Goal: Transaction & Acquisition: Purchase product/service

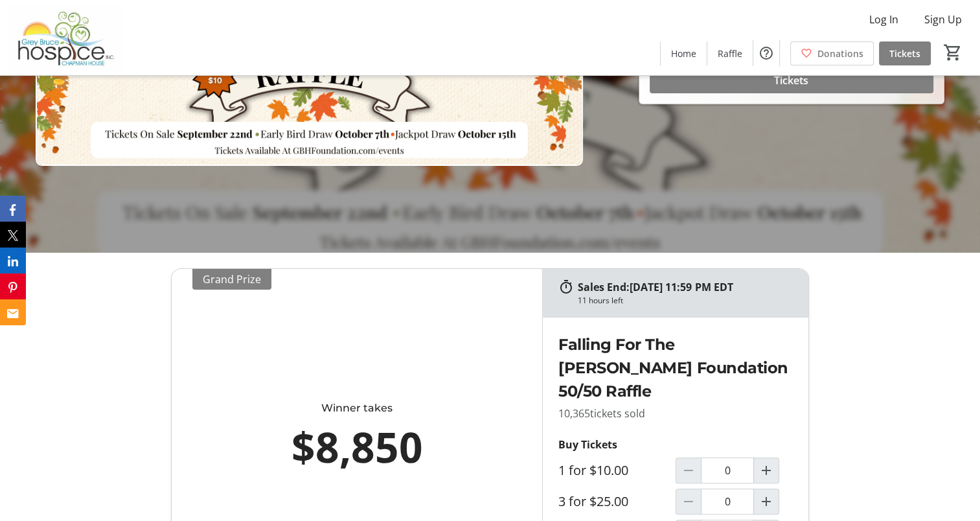
scroll to position [389, 0]
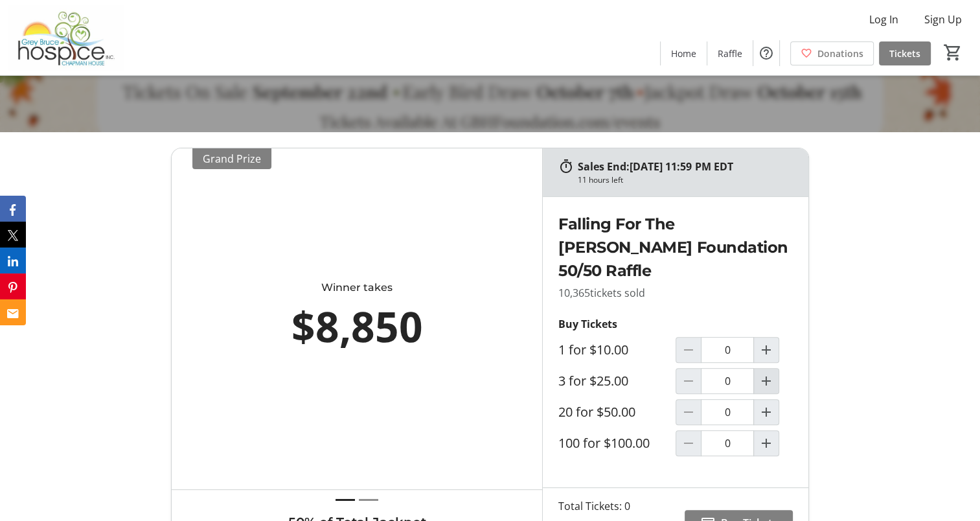
click at [768, 378] on mat-icon "Increment by one" at bounding box center [767, 381] width 16 height 16
type input "1"
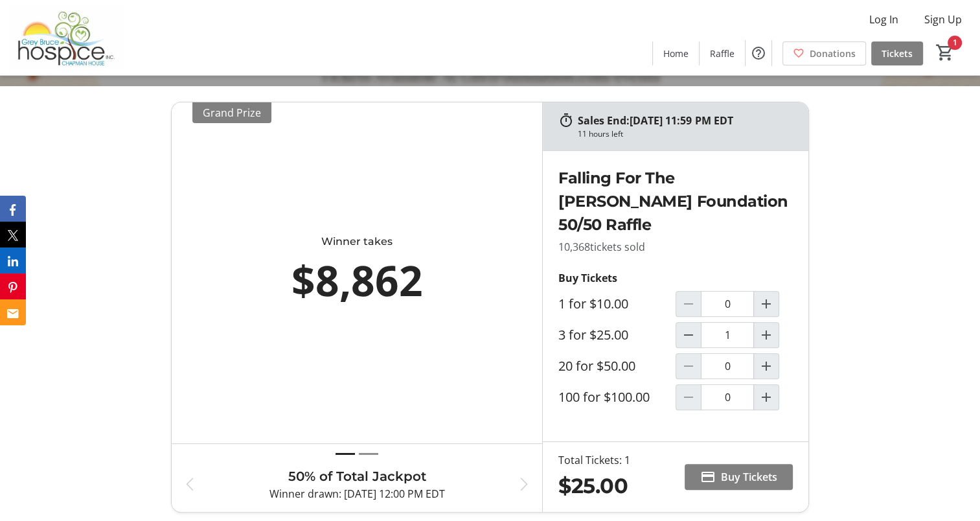
scroll to position [453, 0]
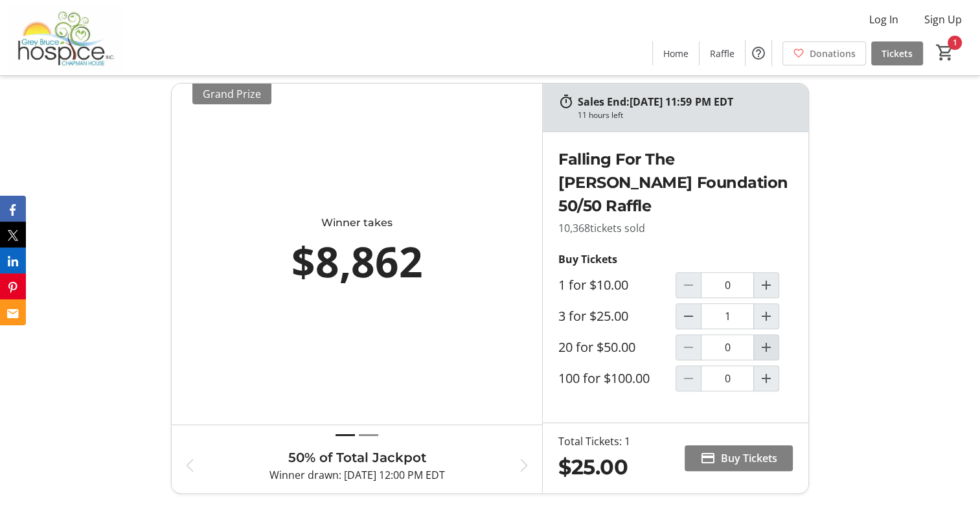
click at [767, 344] on mat-icon "Increment by one" at bounding box center [767, 347] width 16 height 16
type input "1"
click at [687, 319] on mat-icon "Decrement by one" at bounding box center [689, 316] width 16 height 16
type input "0"
click at [523, 466] on span "button" at bounding box center [524, 465] width 16 height 16
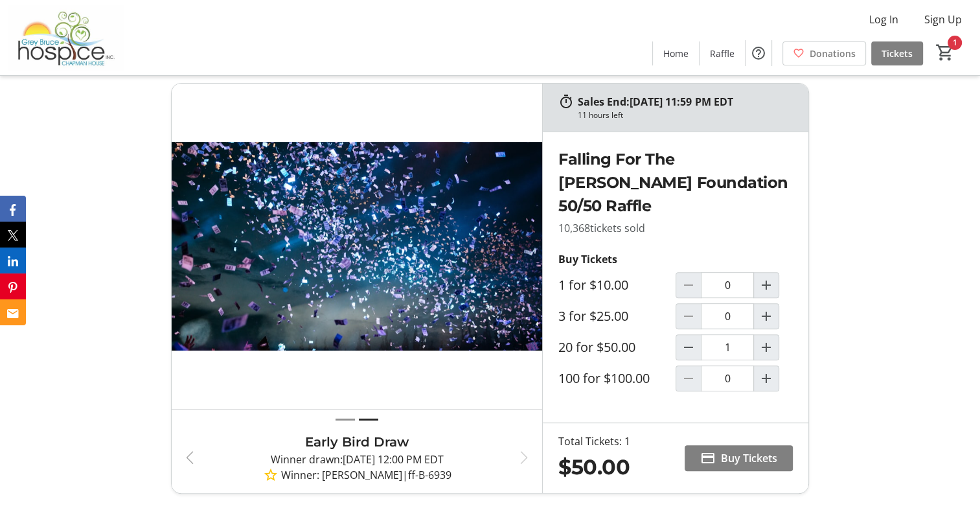
click at [187, 456] on span "button" at bounding box center [190, 458] width 16 height 16
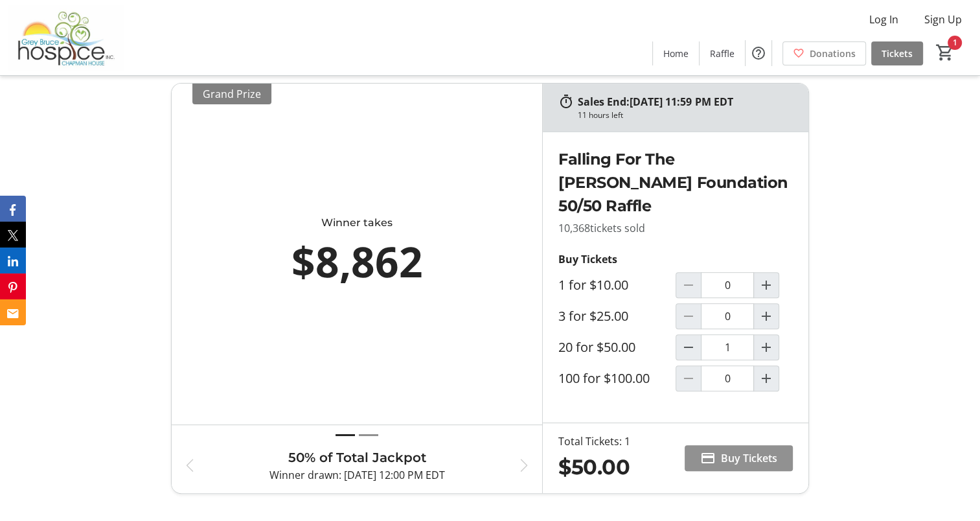
click at [725, 456] on span "Buy Tickets" at bounding box center [749, 458] width 56 height 16
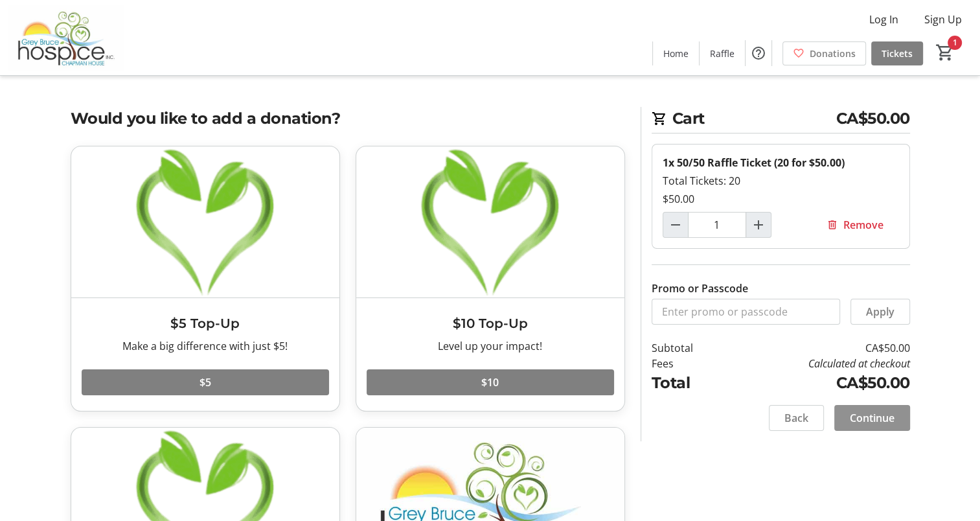
click at [868, 407] on span at bounding box center [872, 417] width 76 height 31
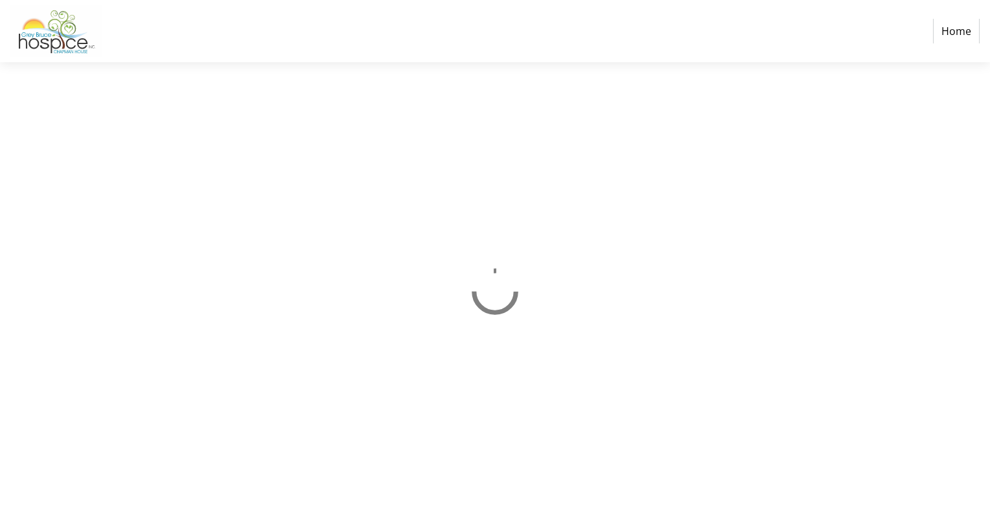
select select "CA"
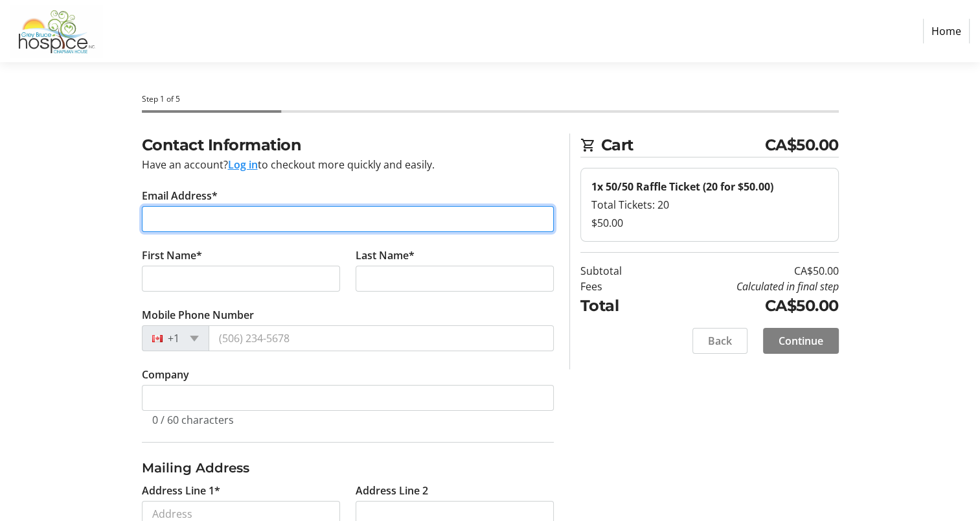
click at [184, 211] on input "Email Address*" at bounding box center [348, 219] width 412 height 26
type input "[EMAIL_ADDRESS][DOMAIN_NAME]"
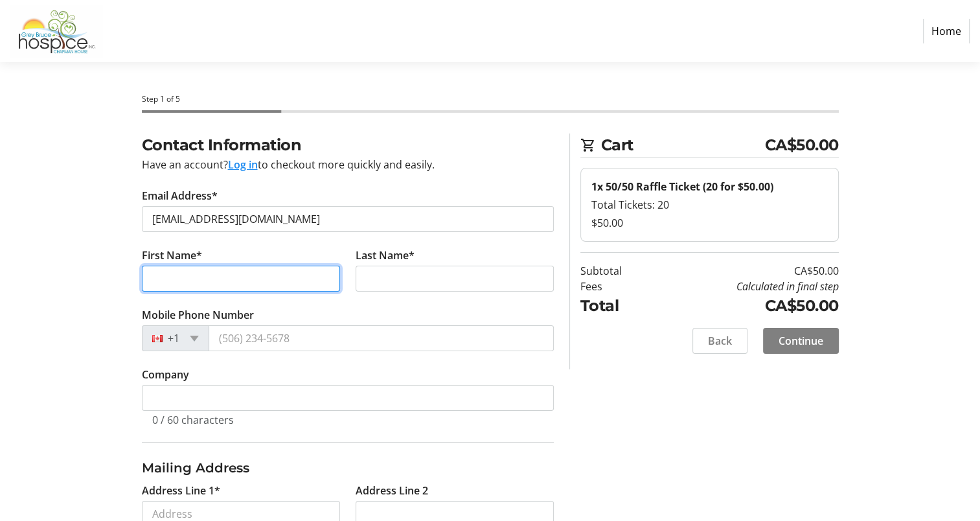
type input "[PERSON_NAME]"
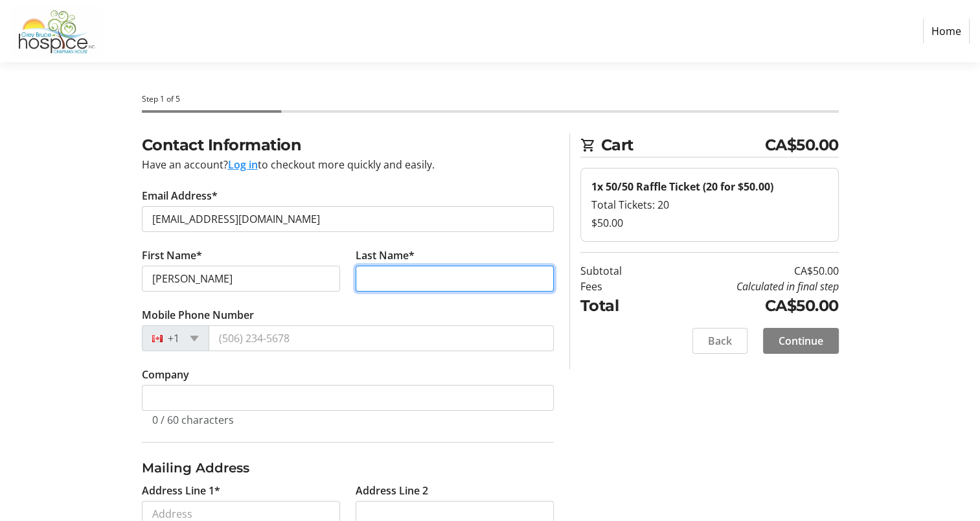
type input "[PERSON_NAME]"
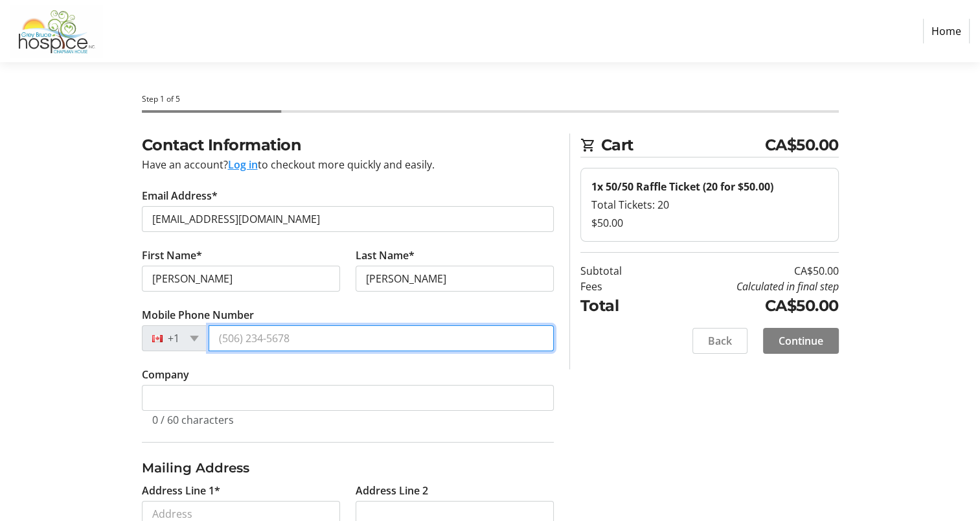
type input "[PHONE_NUMBER]"
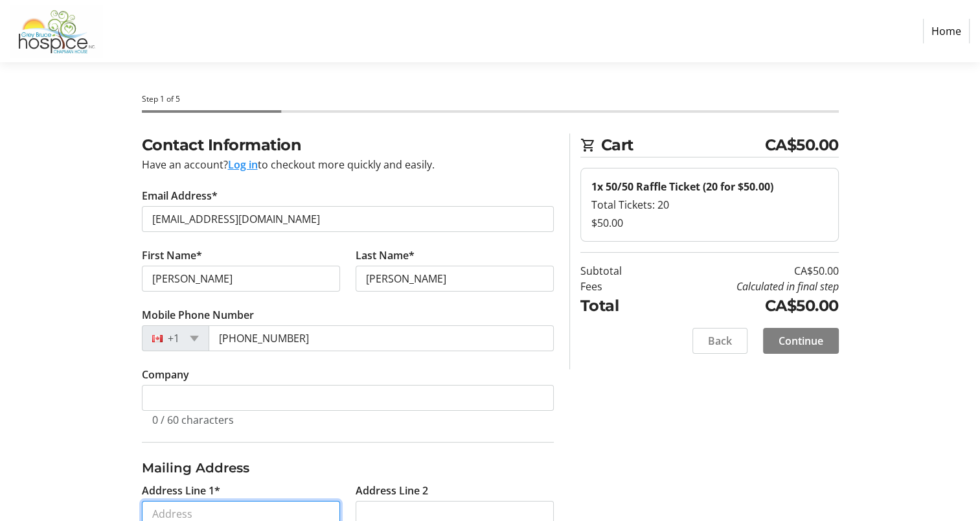
type input "[STREET_ADDRESS]"
type input "[PERSON_NAME]"
select select "ON"
type input "L9T3L1"
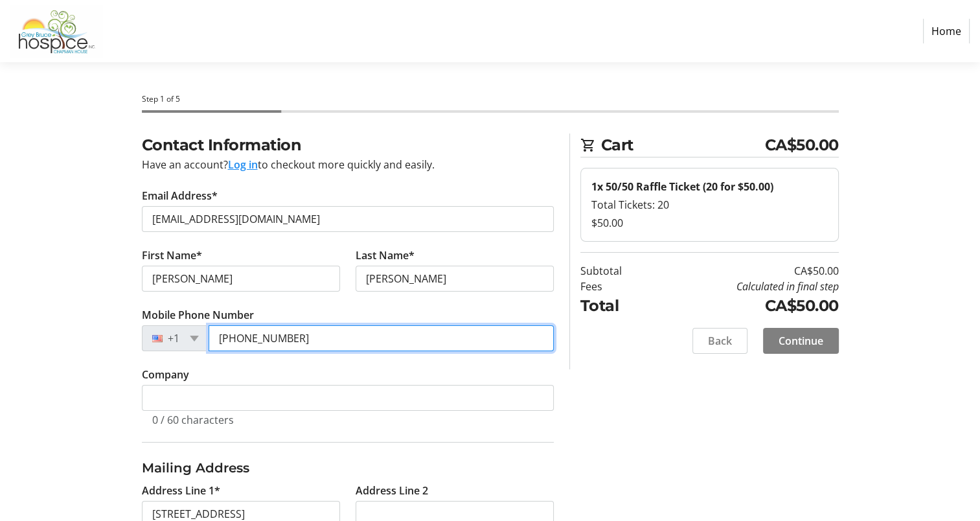
click at [237, 341] on input "[PHONE_NUMBER]" at bounding box center [381, 338] width 345 height 26
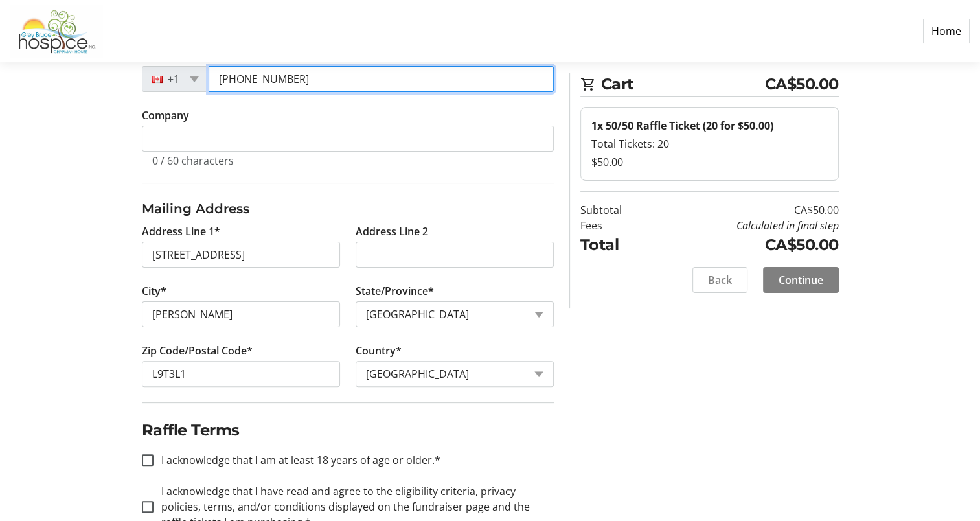
scroll to position [297, 0]
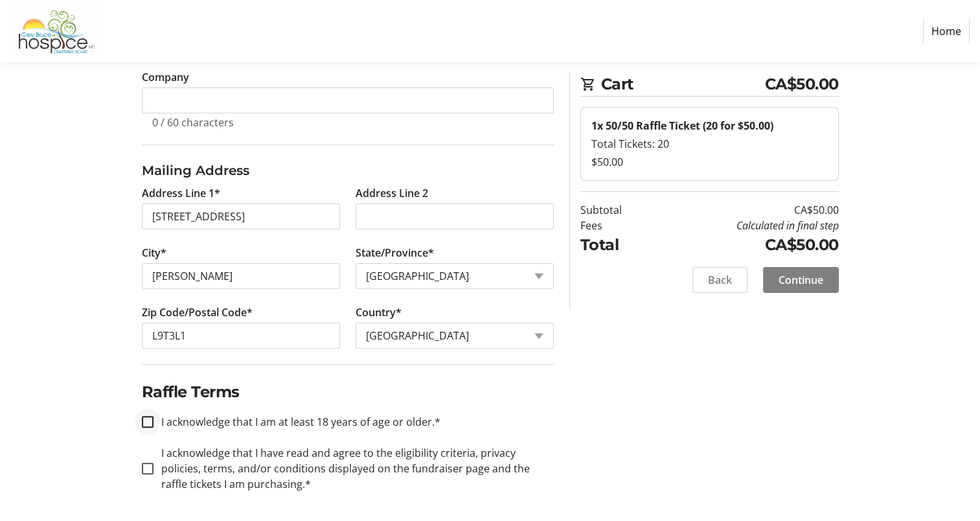
type input "[PHONE_NUMBER]"
click at [148, 419] on input "I acknowledge that I am at least 18 years of age or older.*" at bounding box center [148, 422] width 12 height 12
checkbox input "true"
click at [147, 466] on input "I acknowledge that I have read and agree to the eligibility criteria, privacy p…" at bounding box center [148, 469] width 12 height 12
checkbox input "true"
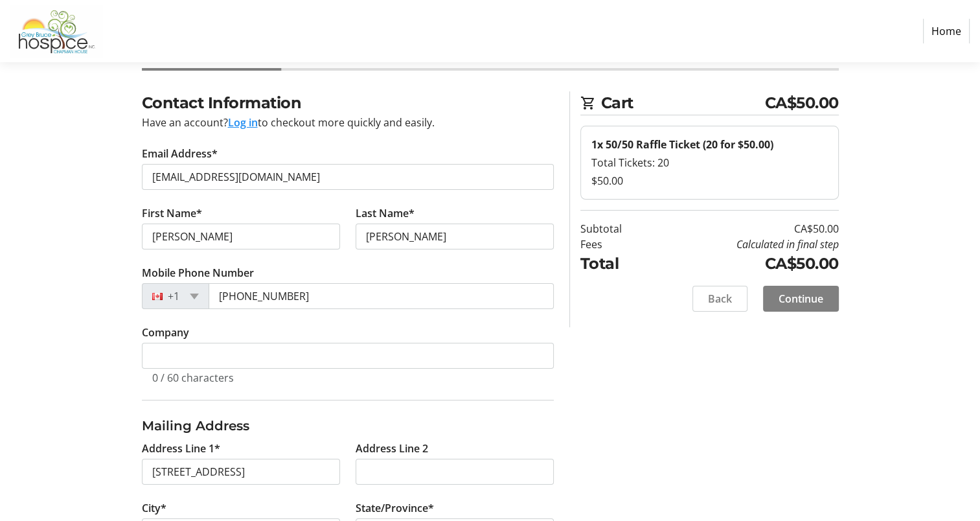
scroll to position [65, 0]
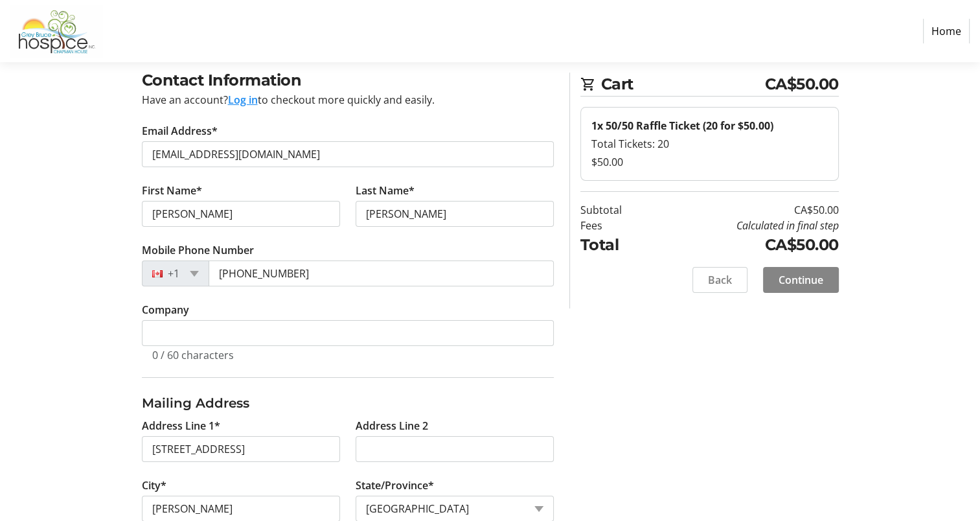
click at [801, 282] on span "Continue" at bounding box center [801, 280] width 45 height 16
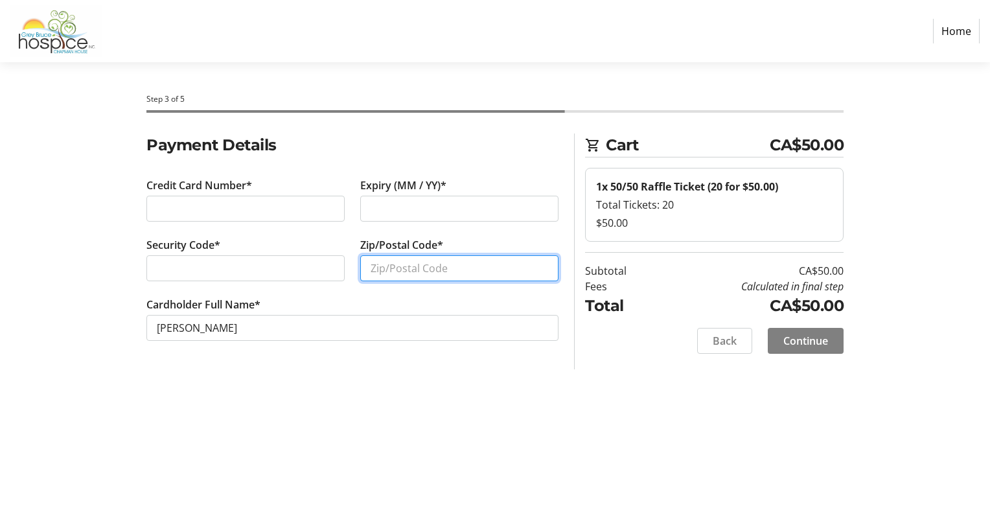
click at [405, 267] on input "Zip/Postal Code*" at bounding box center [459, 268] width 198 height 26
type input "L9T3L1"
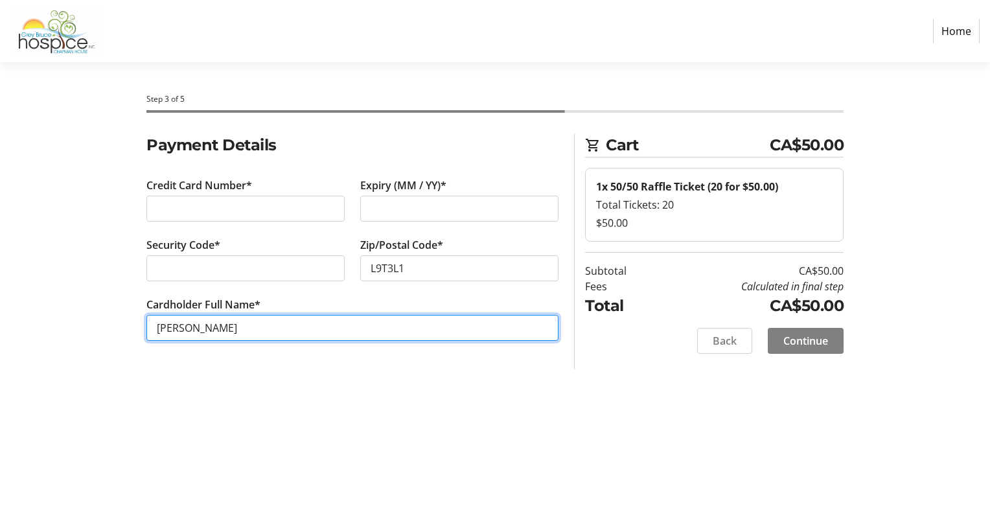
drag, startPoint x: 194, startPoint y: 327, endPoint x: 202, endPoint y: 328, distance: 8.5
click at [194, 327] on input "[PERSON_NAME]" at bounding box center [352, 328] width 412 height 26
type input "[PERSON_NAME]"
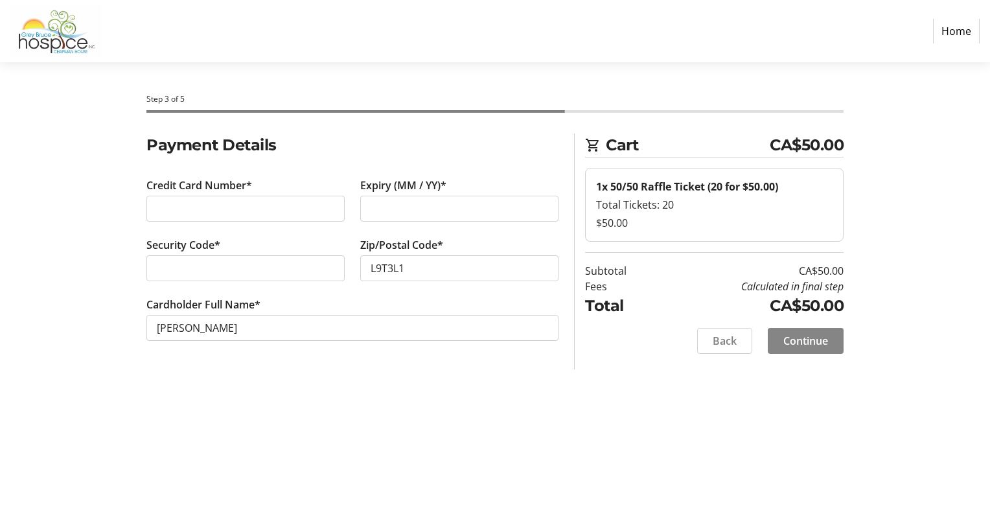
click at [801, 344] on span "Continue" at bounding box center [805, 341] width 45 height 16
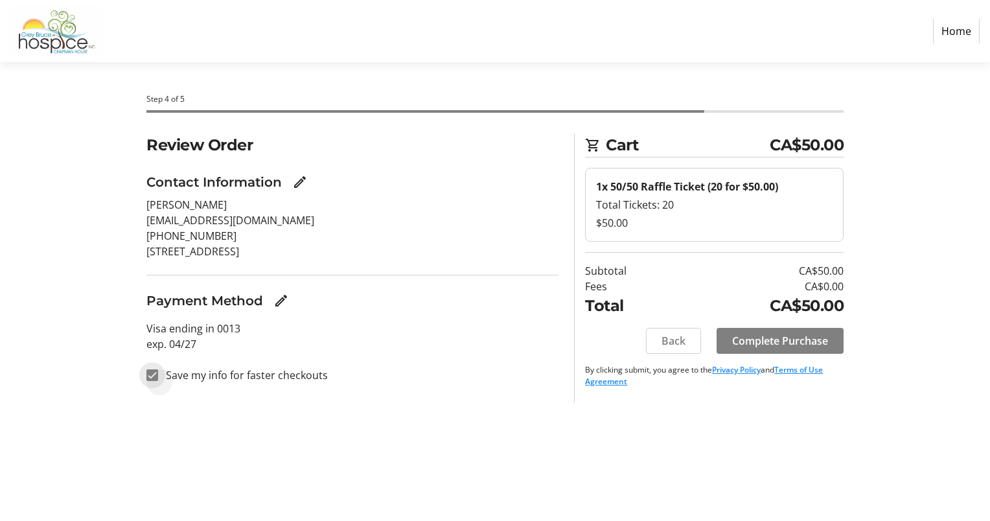
click at [148, 378] on input "Save my info for faster checkouts" at bounding box center [152, 375] width 12 height 12
checkbox input "false"
click at [770, 339] on span "Complete Purchase" at bounding box center [780, 341] width 96 height 16
